Goal: Task Accomplishment & Management: Manage account settings

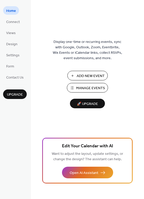
click at [82, 87] on span "Manage Events" at bounding box center [90, 87] width 29 height 5
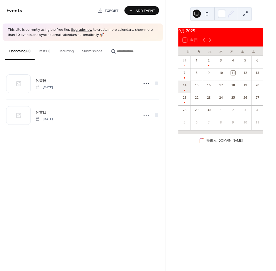
click at [187, 88] on div "14" at bounding box center [184, 87] width 12 height 12
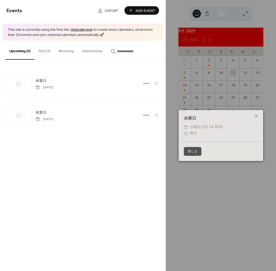
click at [194, 153] on button "閉じる" at bounding box center [193, 151] width 18 height 9
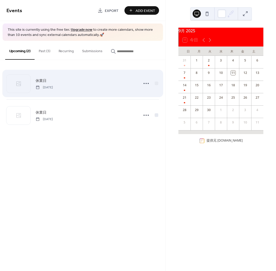
click at [47, 87] on span "[DATE]" at bounding box center [44, 87] width 17 height 5
click at [146, 83] on circle at bounding box center [146, 83] width 1 height 1
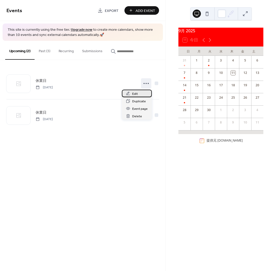
click at [137, 95] on span "Edit" at bounding box center [135, 93] width 6 height 5
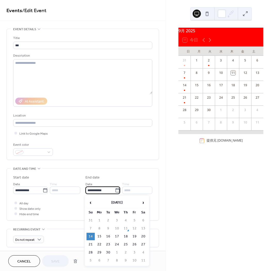
drag, startPoint x: 90, startPoint y: 189, endPoint x: 87, endPoint y: 189, distance: 3.1
click at [87, 189] on input "**********" at bounding box center [99, 189] width 29 height 7
type input "**********"
click at [69, 222] on div "**********" at bounding box center [82, 184] width 152 height 311
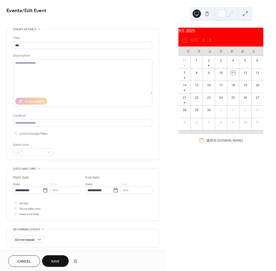
scroll to position [1, 0]
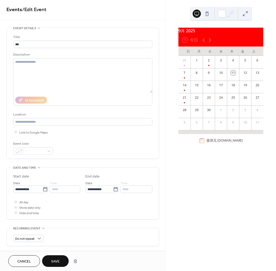
click at [57, 263] on span "Save" at bounding box center [55, 261] width 9 height 5
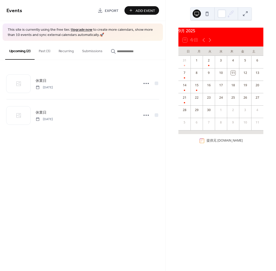
click at [210, 101] on div "23" at bounding box center [209, 97] width 12 height 8
click at [46, 51] on button "Past (3)" at bounding box center [45, 50] width 20 height 18
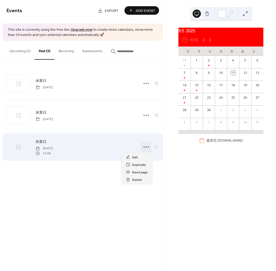
click at [145, 146] on icon at bounding box center [146, 147] width 8 height 8
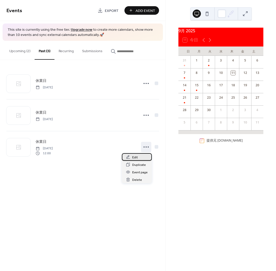
click at [140, 159] on div "Edit" at bounding box center [137, 156] width 30 height 7
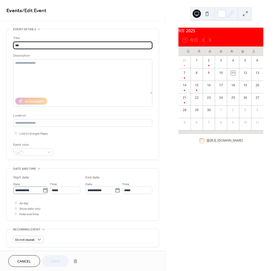
click at [43, 190] on icon at bounding box center [45, 190] width 5 height 5
click at [43, 190] on input "**********" at bounding box center [27, 189] width 29 height 7
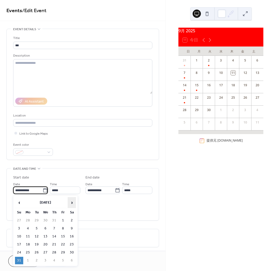
click at [69, 203] on span "›" at bounding box center [72, 202] width 8 height 10
click at [37, 242] on td "23" at bounding box center [37, 243] width 8 height 7
type input "**********"
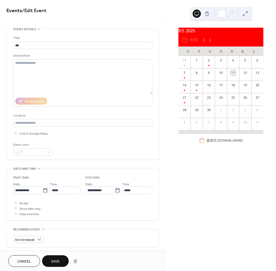
click at [56, 260] on span "Save" at bounding box center [55, 261] width 9 height 5
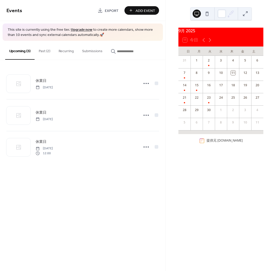
click at [185, 117] on div at bounding box center [184, 115] width 1 height 4
click at [41, 51] on button "Past (2)" at bounding box center [45, 50] width 20 height 18
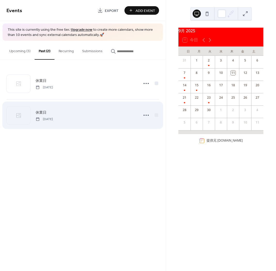
click at [109, 117] on div "休業日 Tuesday, September 2, 2025" at bounding box center [86, 115] width 100 height 12
click at [145, 115] on icon at bounding box center [146, 115] width 8 height 8
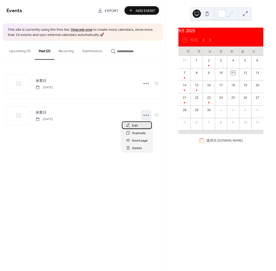
click at [139, 125] on div "Edit" at bounding box center [137, 124] width 30 height 7
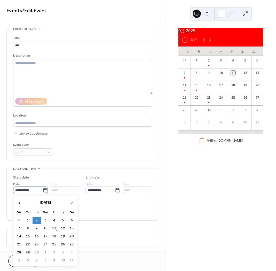
click at [44, 189] on icon at bounding box center [45, 190] width 4 height 4
click at [43, 189] on input "**********" at bounding box center [27, 189] width 29 height 7
click at [18, 251] on td "28" at bounding box center [19, 251] width 8 height 7
type input "**********"
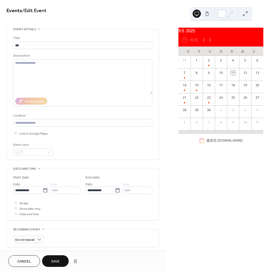
click at [57, 259] on span "Save" at bounding box center [55, 261] width 9 height 5
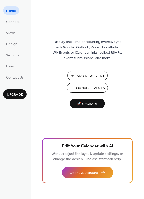
click at [76, 88] on button "Manage Events" at bounding box center [87, 88] width 41 height 10
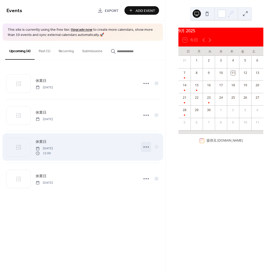
click at [145, 146] on icon at bounding box center [146, 147] width 8 height 8
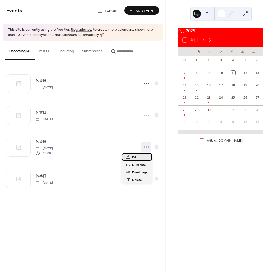
click at [140, 156] on div "Edit" at bounding box center [137, 156] width 30 height 7
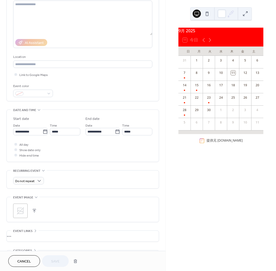
scroll to position [61, 0]
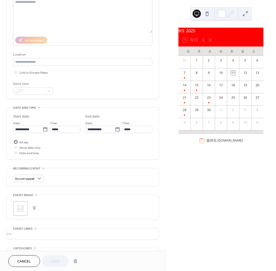
click at [17, 142] on div at bounding box center [15, 141] width 5 height 5
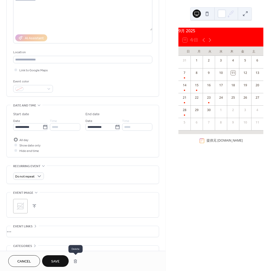
scroll to position [63, 0]
click at [53, 260] on span "Save" at bounding box center [55, 261] width 9 height 5
